Goal: Obtain resource: Obtain resource

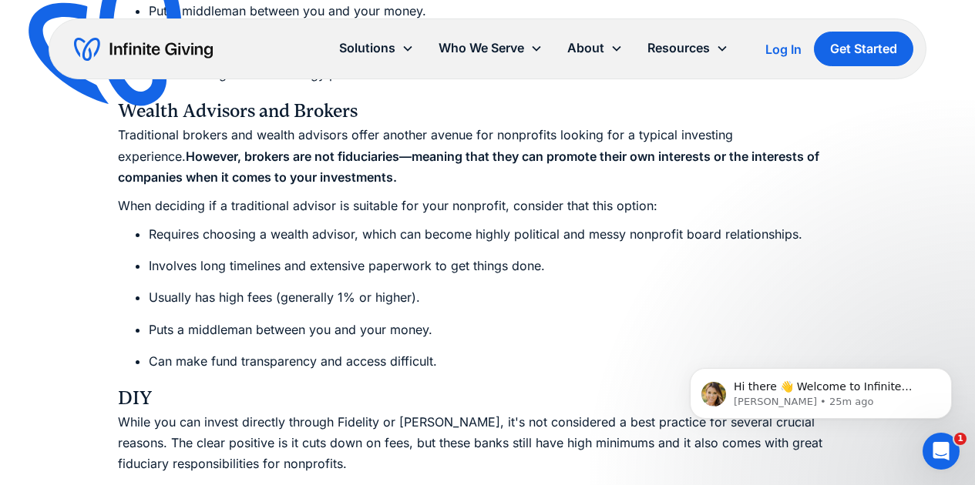
scroll to position [6229, 0]
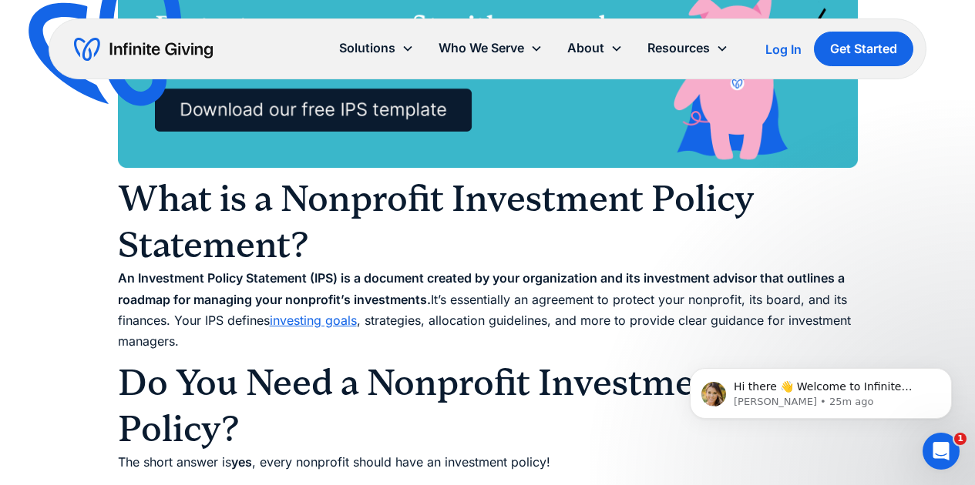
scroll to position [1355, 0]
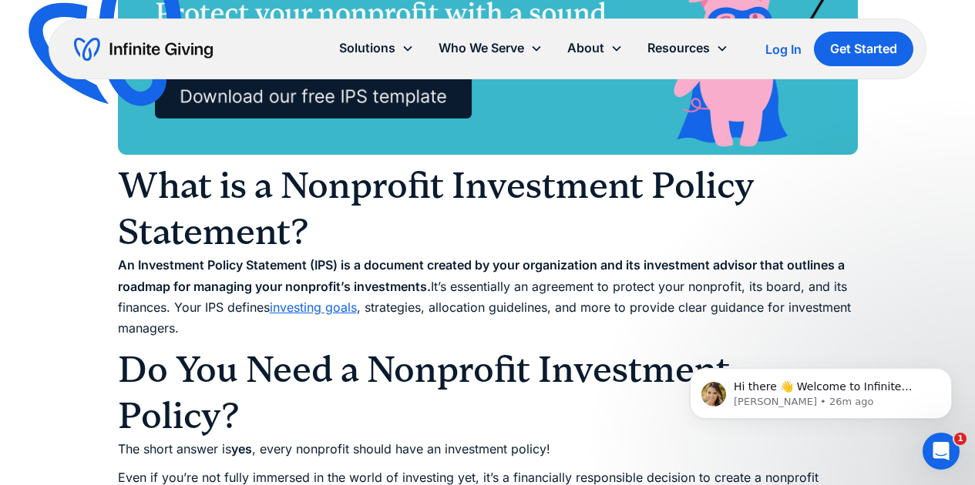
click at [445, 98] on img at bounding box center [488, 62] width 740 height 185
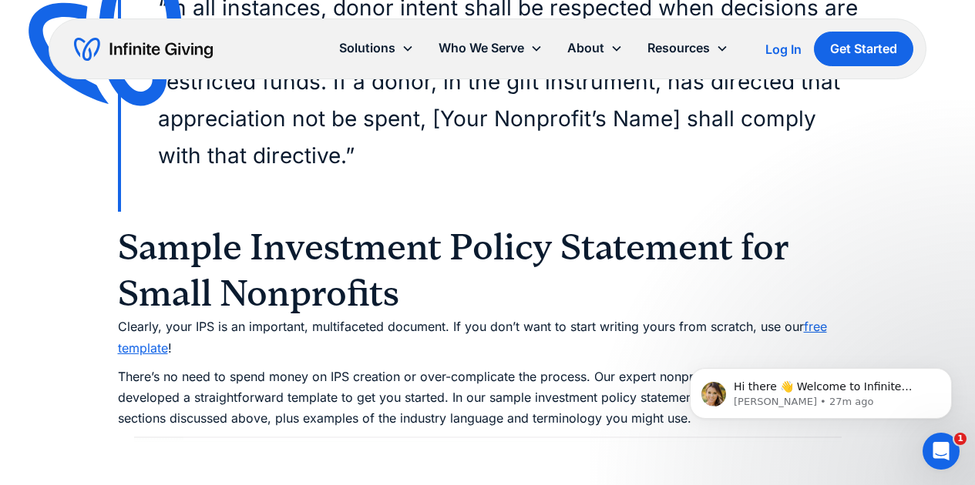
scroll to position [5609, 0]
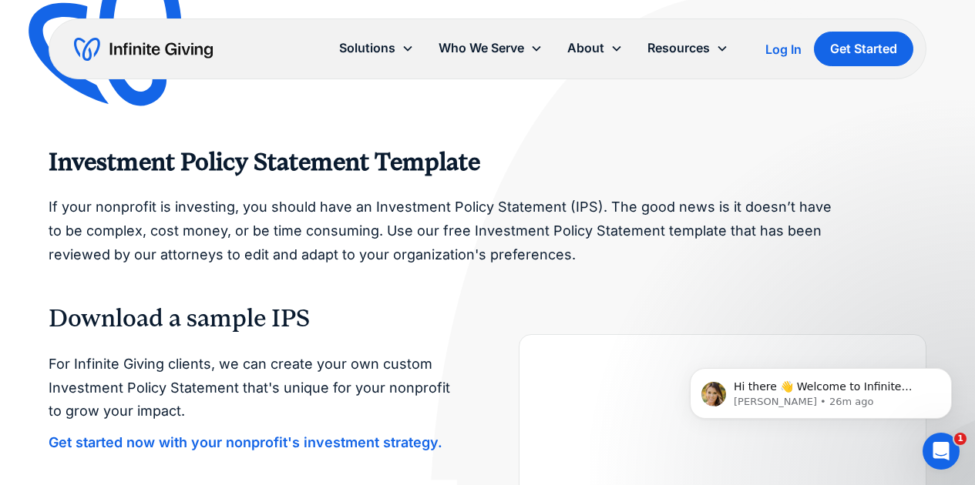
scroll to position [5, 0]
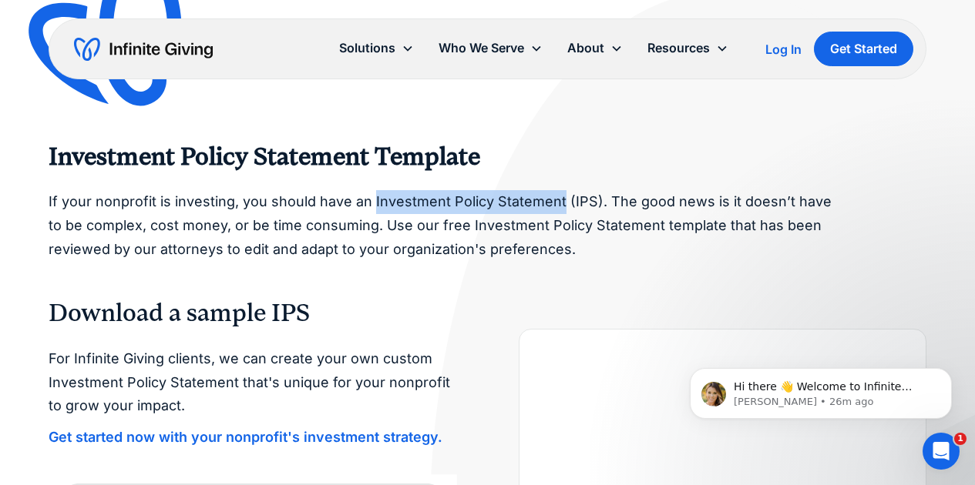
drag, startPoint x: 370, startPoint y: 201, endPoint x: 555, endPoint y: 199, distance: 185.7
click at [555, 199] on p "If your nonprofit is investing, you should have an Investment Policy Statement …" at bounding box center [443, 225] width 789 height 71
copy p "Investment Policy Statement"
